Goal: Transaction & Acquisition: Purchase product/service

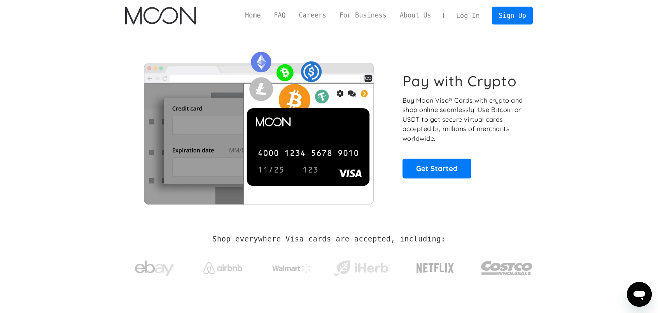
click at [478, 12] on link "Log In" at bounding box center [468, 15] width 37 height 17
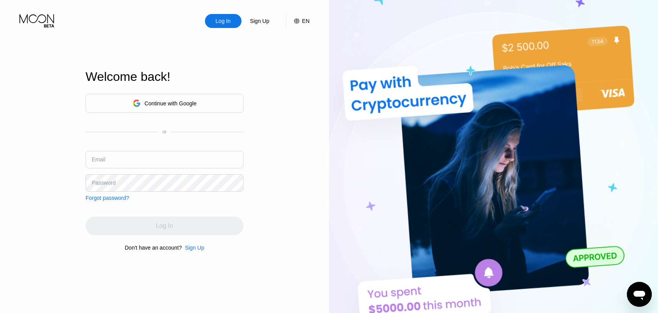
click at [175, 95] on div "Continue with Google" at bounding box center [165, 103] width 158 height 19
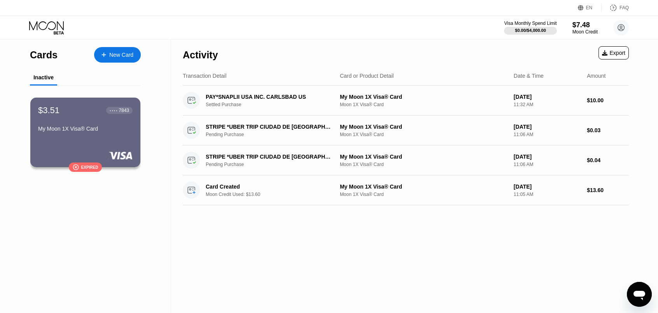
click at [85, 130] on div "My Moon 1X Visa® Card" at bounding box center [85, 129] width 95 height 6
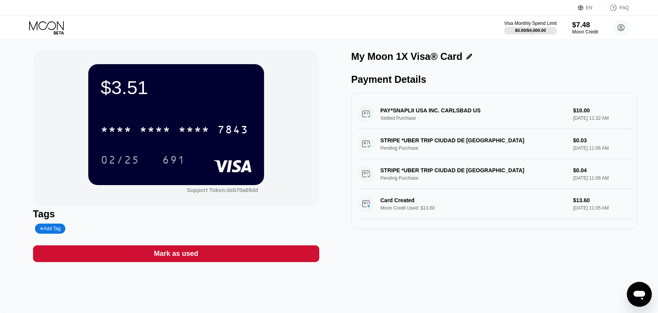
click at [578, 24] on div "$7.48" at bounding box center [585, 25] width 26 height 8
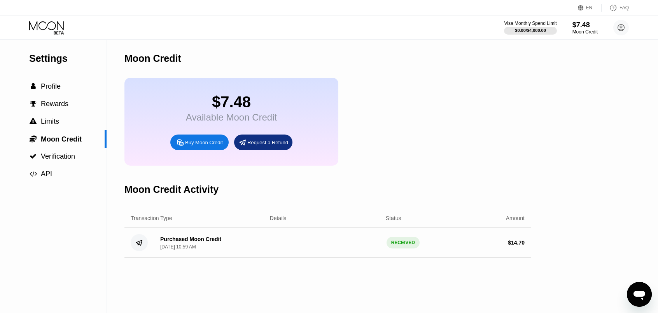
click at [193, 242] on div "Purchased Moon Credit" at bounding box center [190, 239] width 61 height 6
click at [61, 21] on icon at bounding box center [47, 28] width 36 height 14
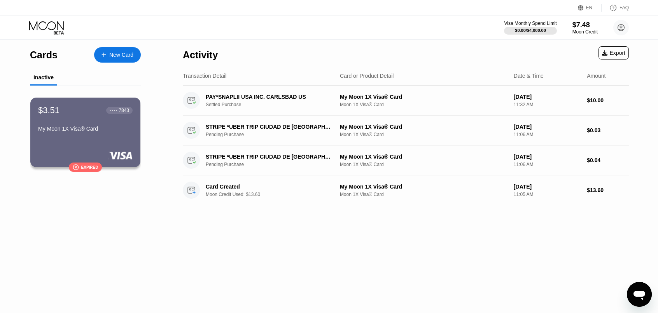
click at [132, 60] on div "New Card" at bounding box center [117, 55] width 47 height 16
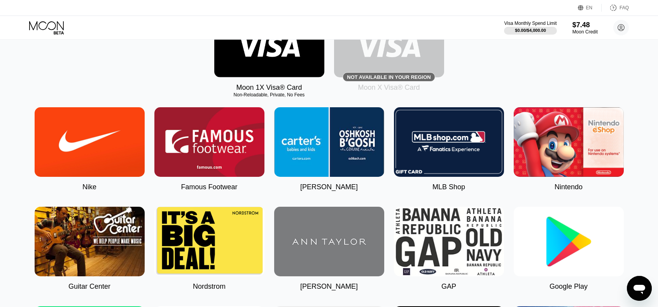
scroll to position [78, 0]
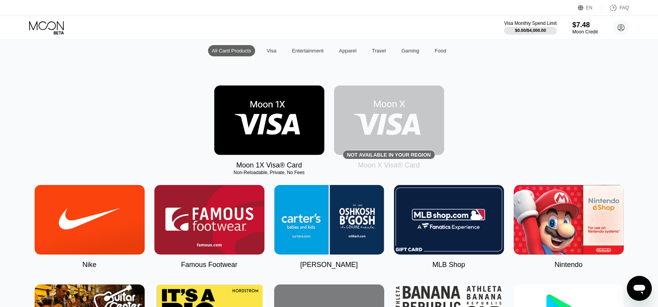
click at [252, 117] on img at bounding box center [269, 121] width 110 height 70
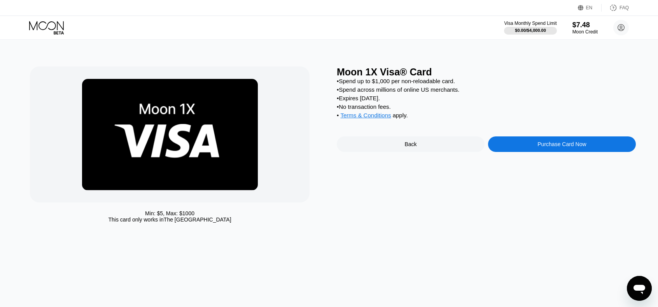
click at [529, 152] on div "Purchase Card Now" at bounding box center [562, 145] width 148 height 16
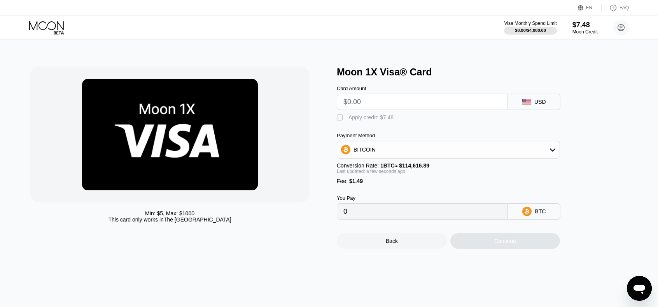
click at [341, 122] on div "" at bounding box center [341, 118] width 8 height 8
click at [373, 151] on div "BITCOIN" at bounding box center [365, 150] width 22 height 6
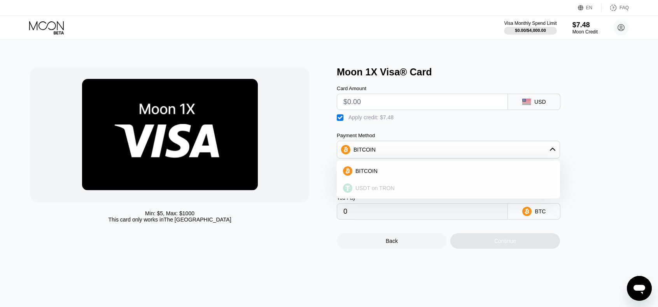
click at [373, 188] on div "USDT on TRON" at bounding box center [448, 189] width 219 height 16
type input "0.00"
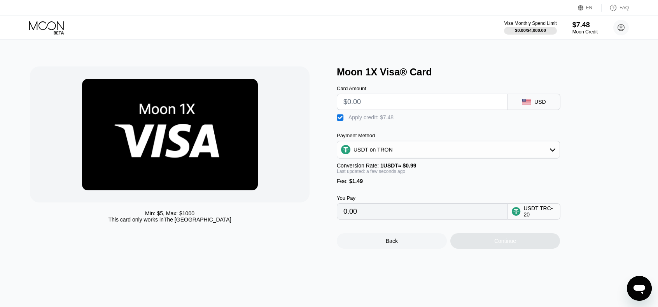
click at [379, 107] on input "text" at bounding box center [423, 102] width 158 height 16
type input "$5"
click at [359, 108] on input "$5" at bounding box center [423, 102] width 158 height 16
type input "$6"
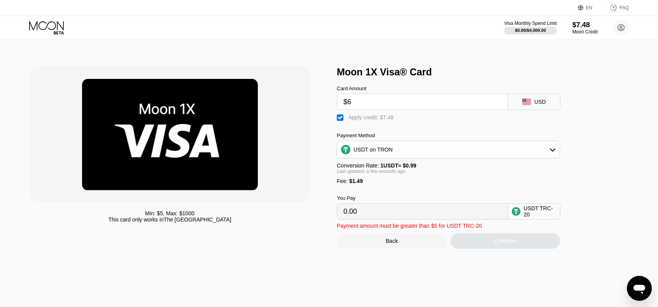
type input "0.01"
type input "$6.59"
type input "0.61"
type input "$6.5"
type input "0.52"
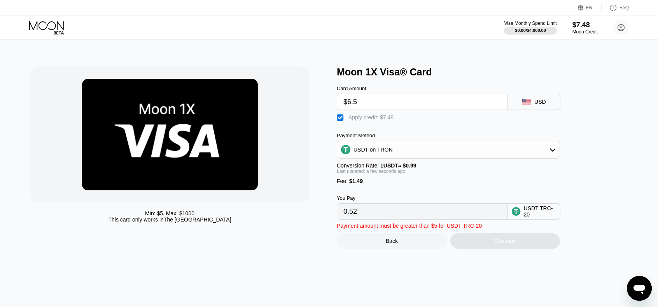
type input "$6."
type input "0.01"
type input "$6"
click at [376, 158] on div "USDT on TRON" at bounding box center [448, 150] width 223 height 16
click at [376, 169] on div "BITCOIN" at bounding box center [448, 171] width 219 height 16
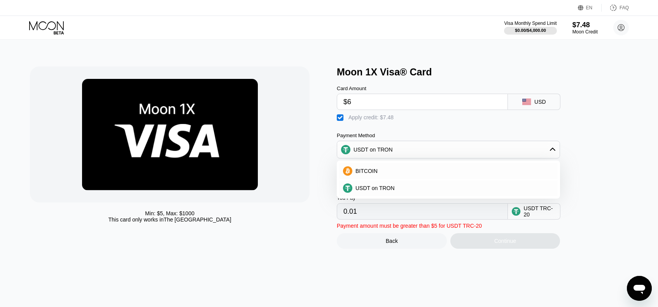
type input "0.00000008"
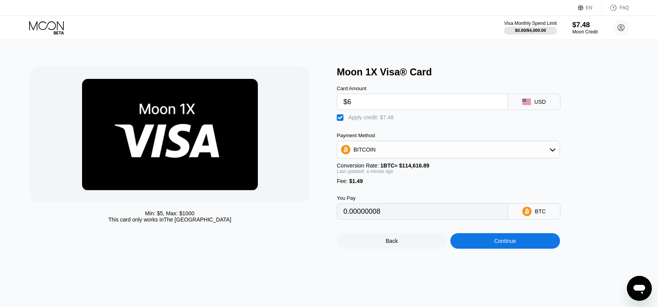
click at [368, 102] on input "$6" at bounding box center [423, 102] width 158 height 16
type input "$5"
type input "0"
type input "$5.98"
type input "$5.85"
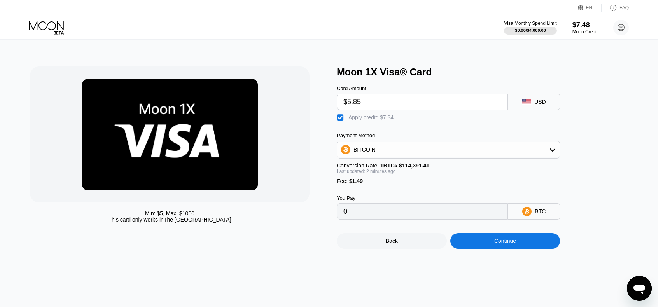
type input "$5.85"
